Goal: Task Accomplishment & Management: Manage account settings

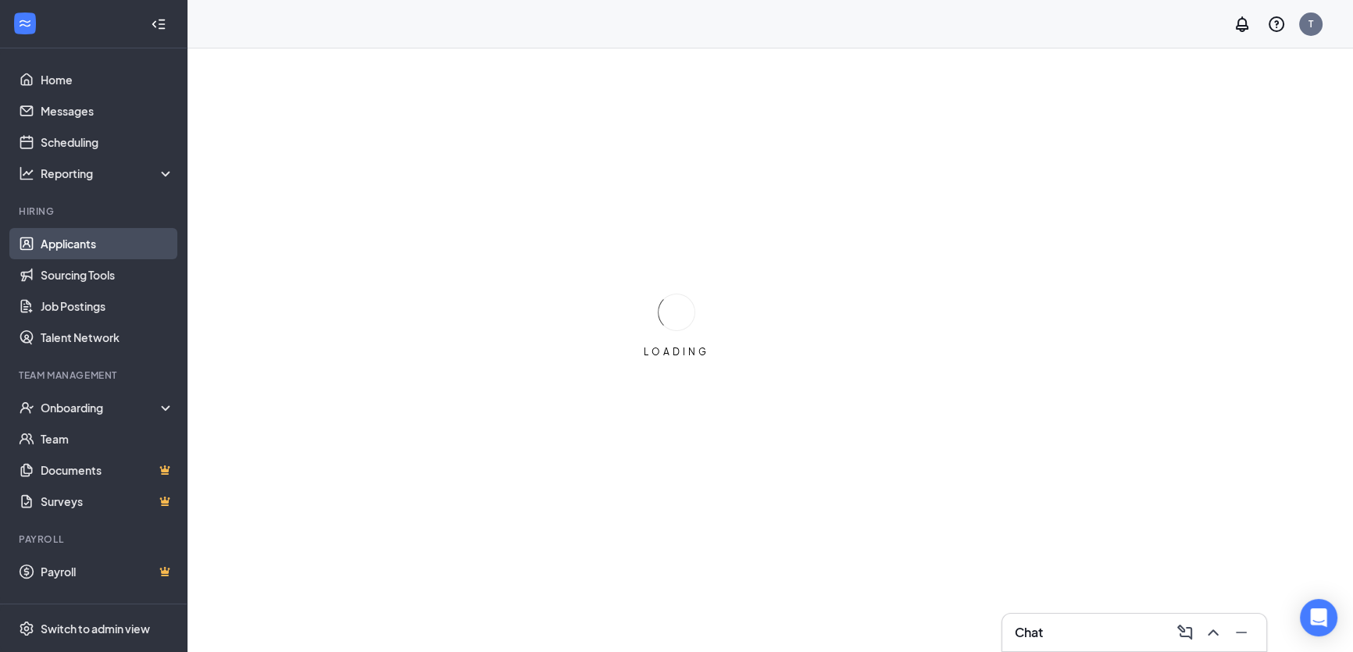
click at [92, 251] on link "Applicants" at bounding box center [108, 243] width 134 height 31
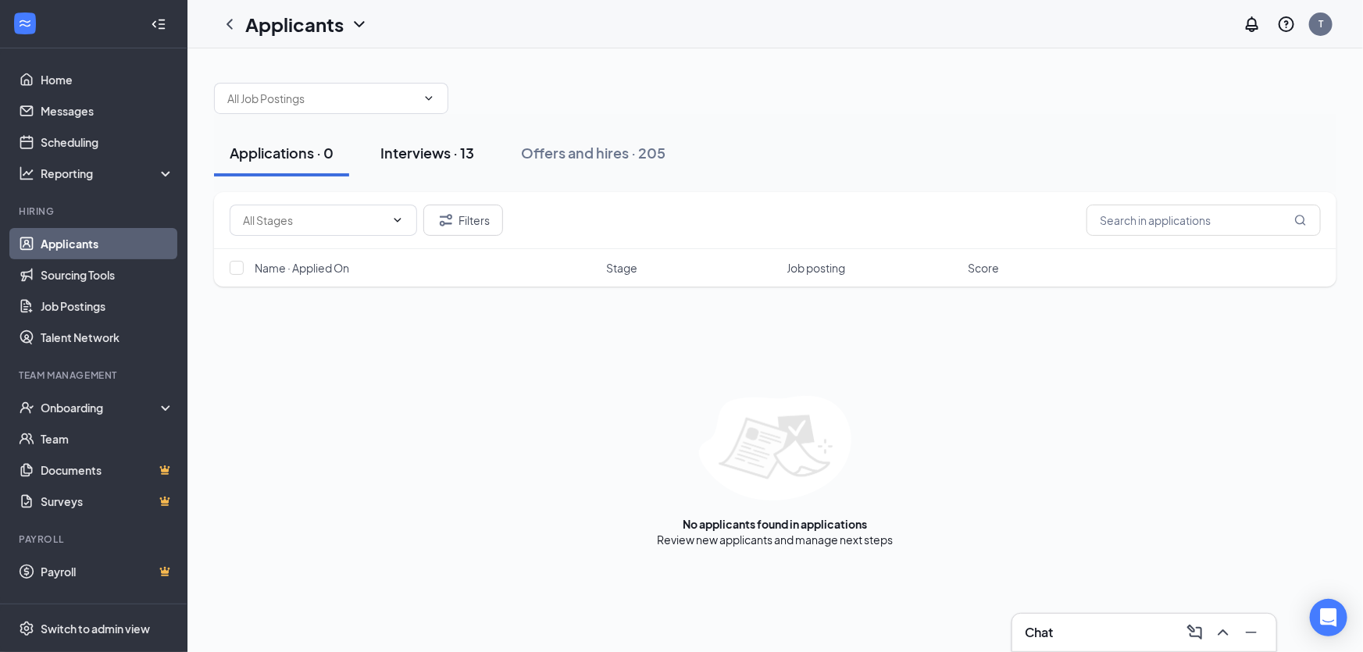
click at [418, 159] on div "Interviews · 13" at bounding box center [427, 153] width 94 height 20
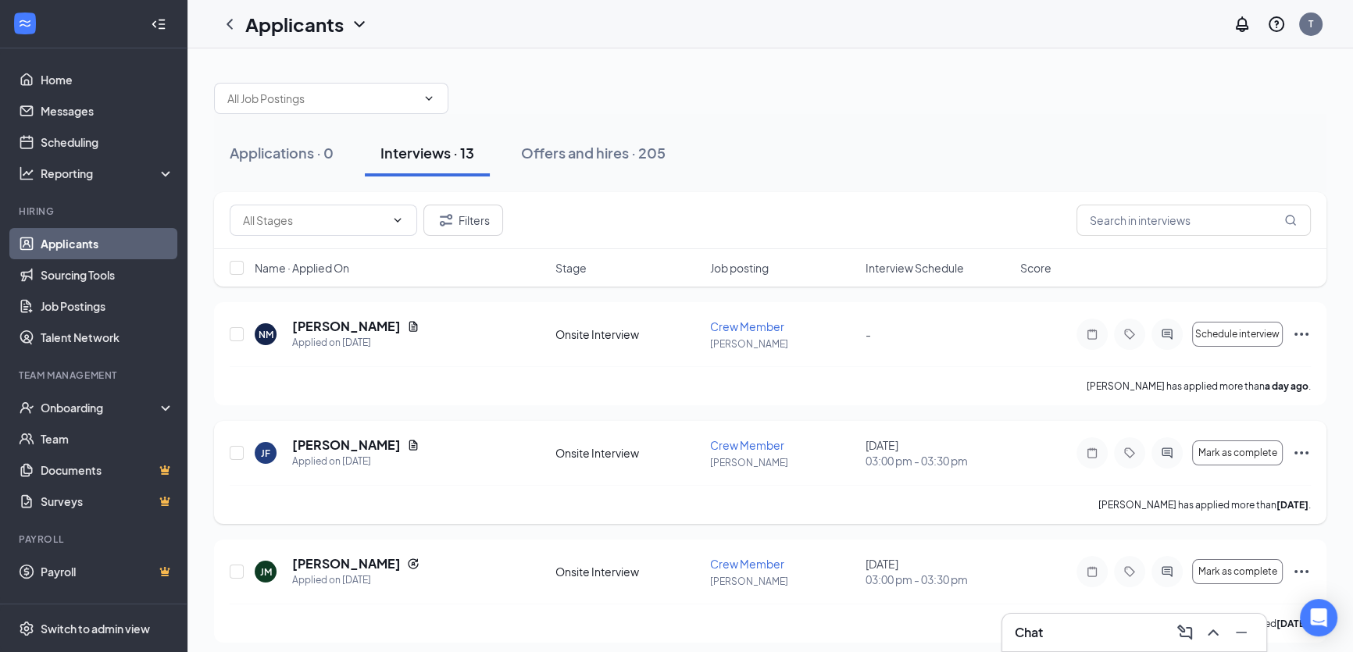
click at [1297, 452] on icon "Ellipses" at bounding box center [1301, 453] width 19 height 19
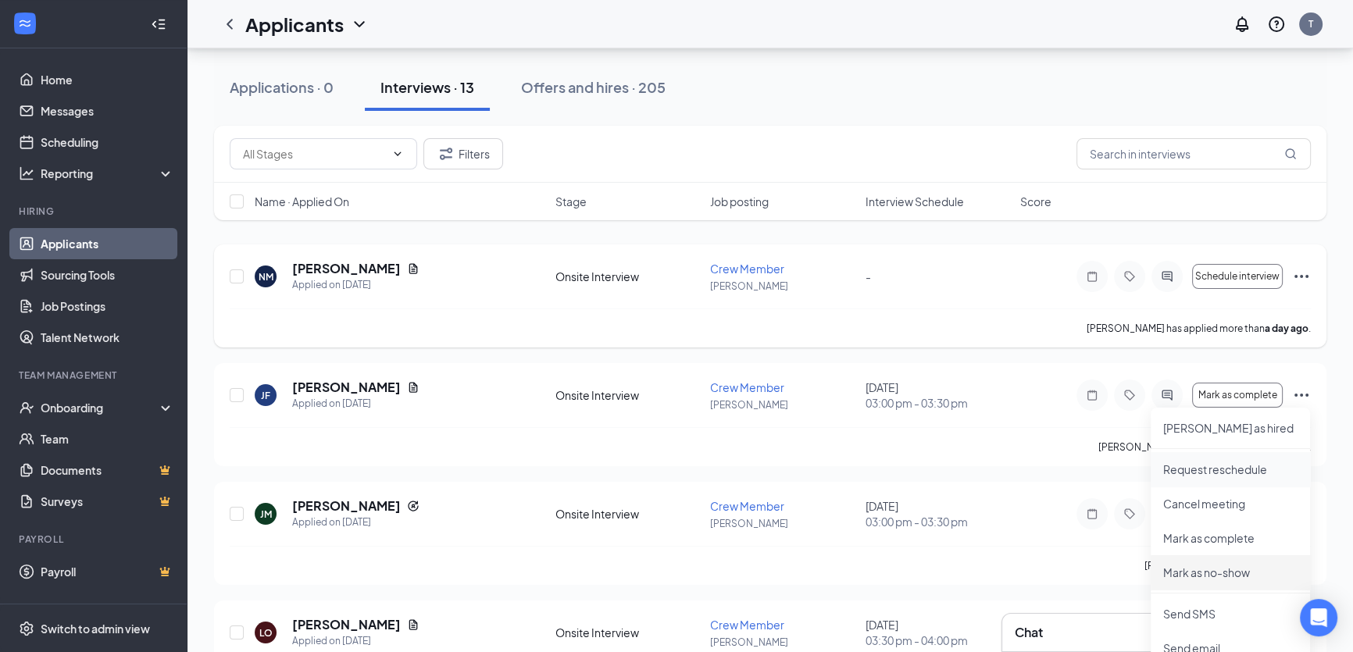
scroll to position [283, 0]
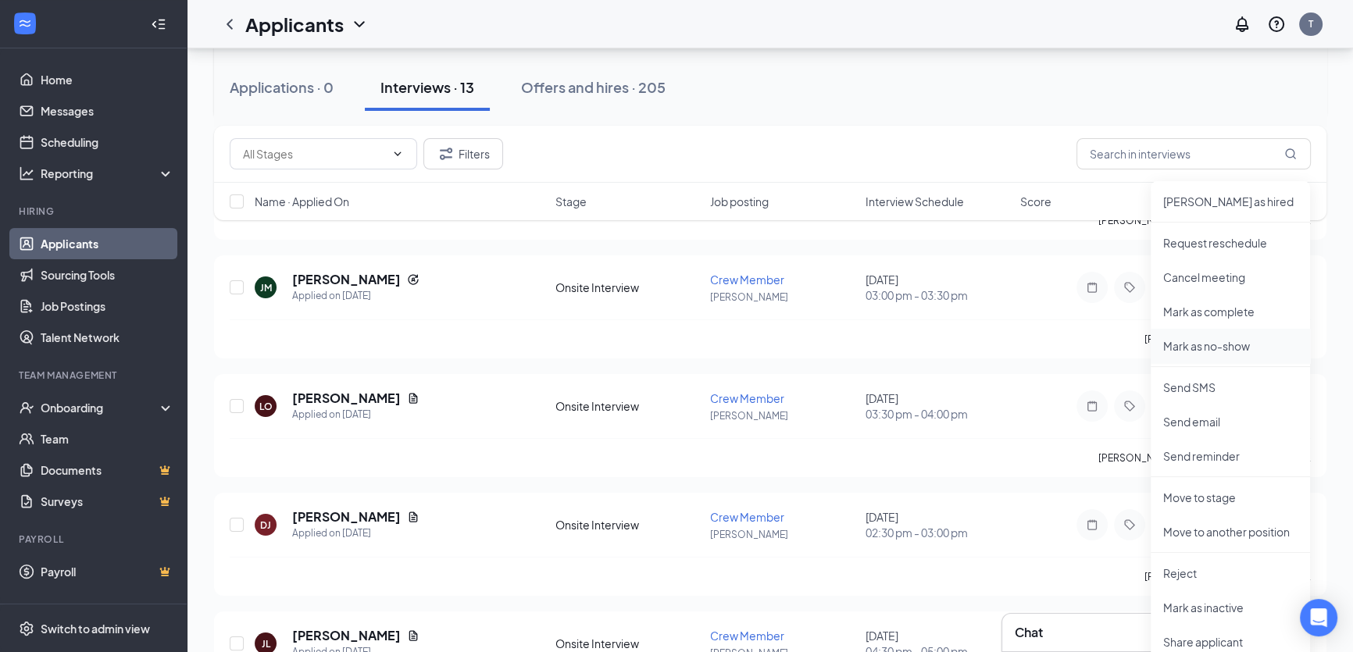
click at [1221, 354] on li "Mark as no-show" at bounding box center [1229, 346] width 159 height 34
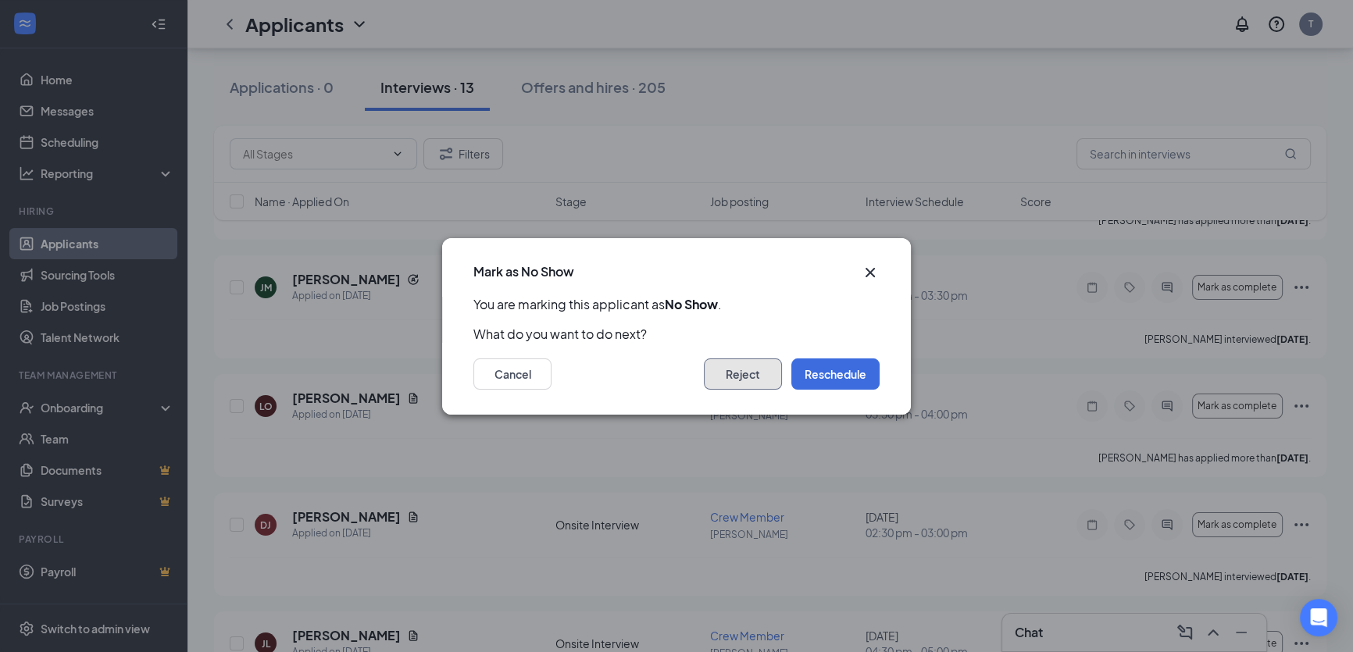
click at [770, 373] on button "Reject" at bounding box center [743, 373] width 78 height 31
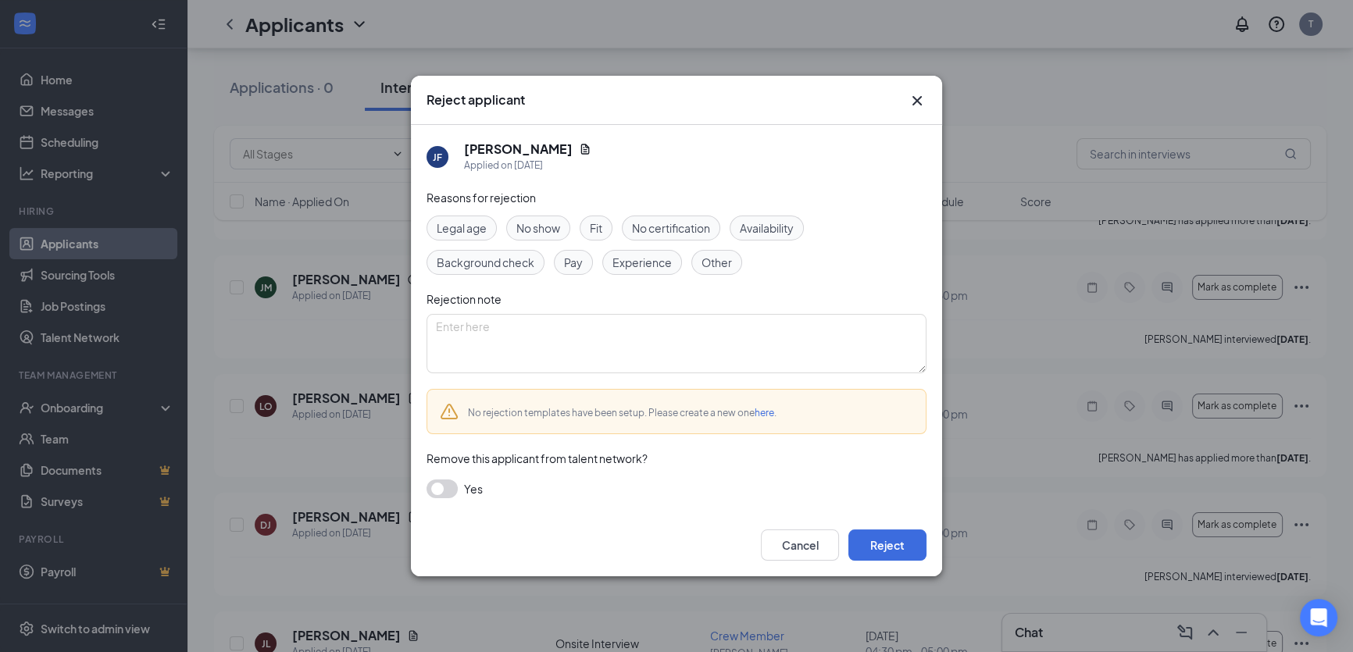
click at [452, 487] on button "button" at bounding box center [441, 489] width 31 height 19
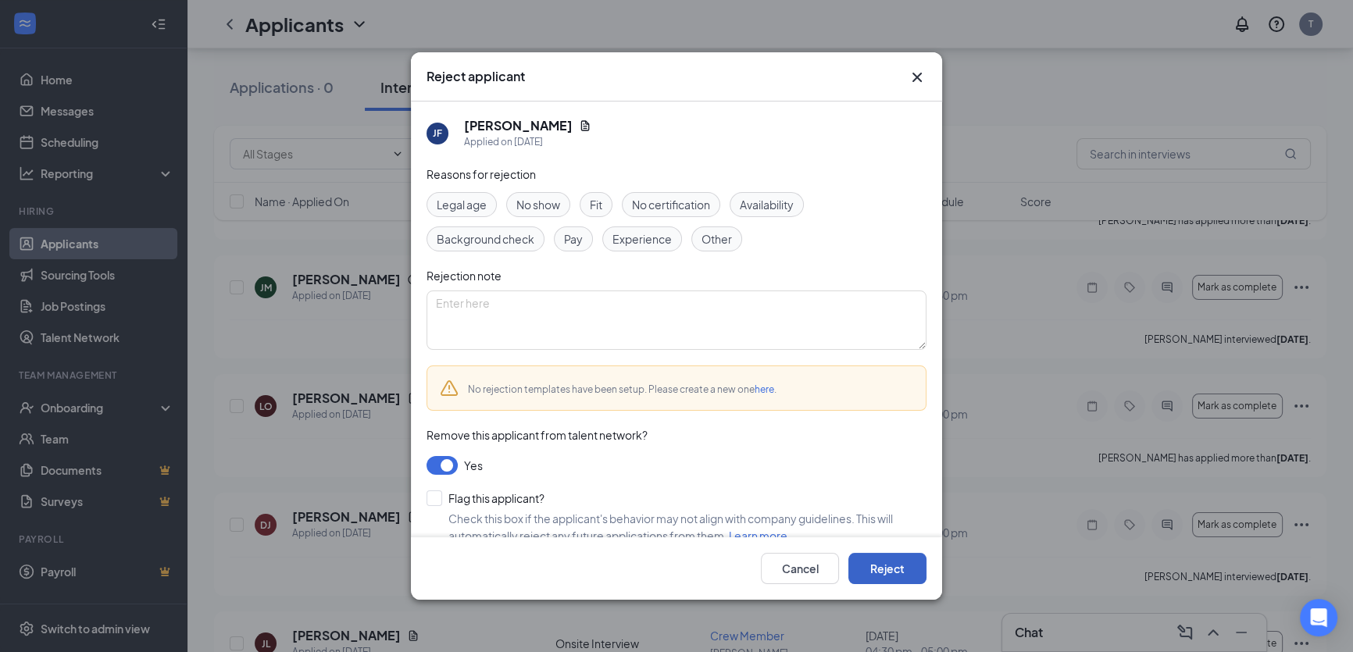
click at [900, 562] on button "Reject" at bounding box center [887, 568] width 78 height 31
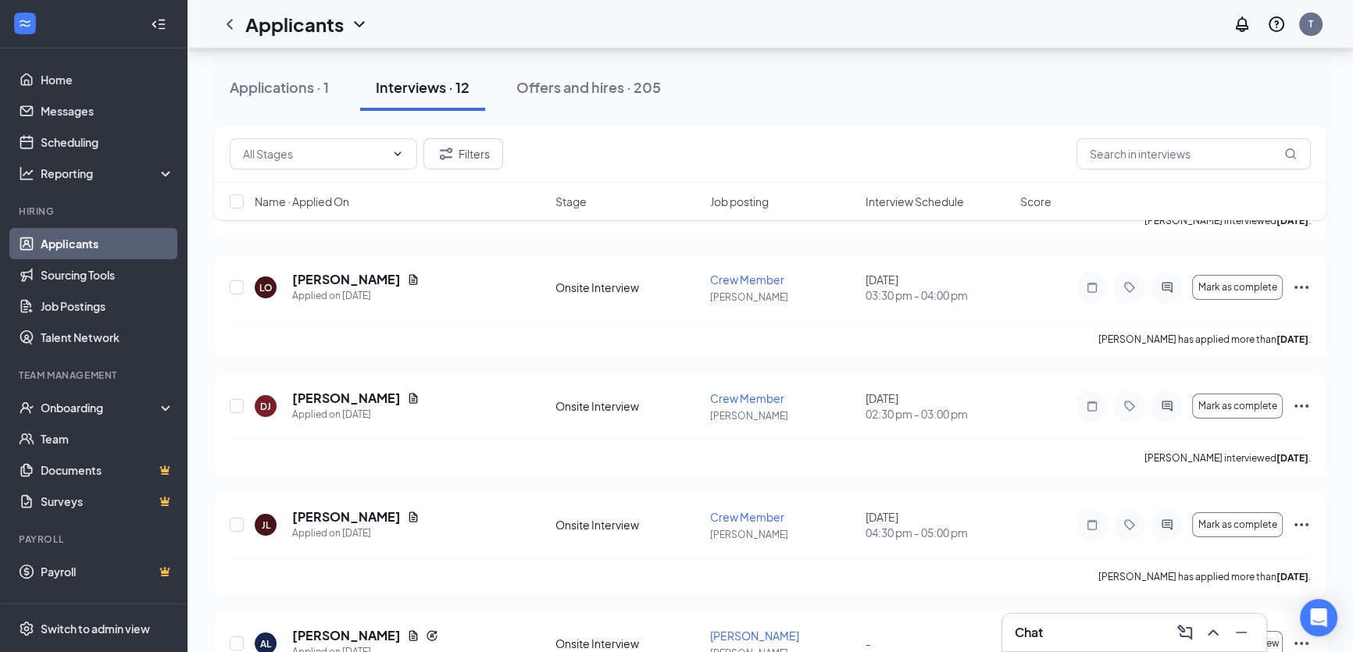
scroll to position [1075, 0]
